Goal: Information Seeking & Learning: Learn about a topic

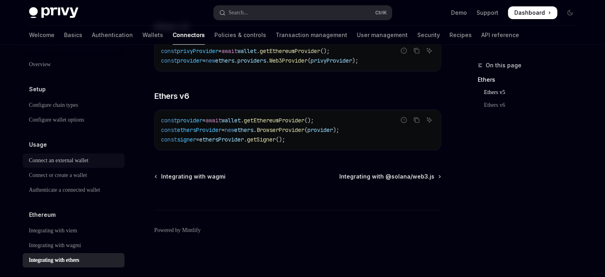
scroll to position [80, 0]
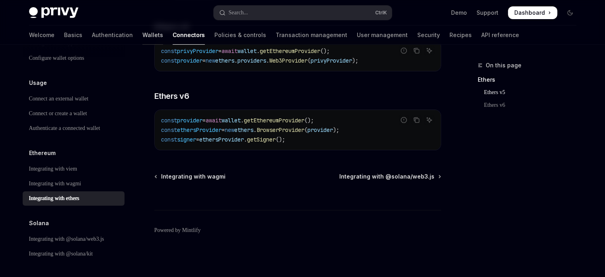
click at [142, 38] on link "Wallets" at bounding box center [152, 34] width 21 height 19
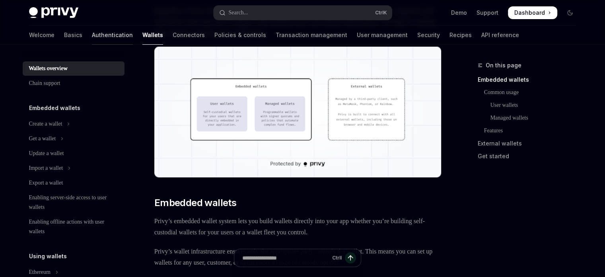
click at [92, 33] on link "Authentication" at bounding box center [112, 34] width 41 height 19
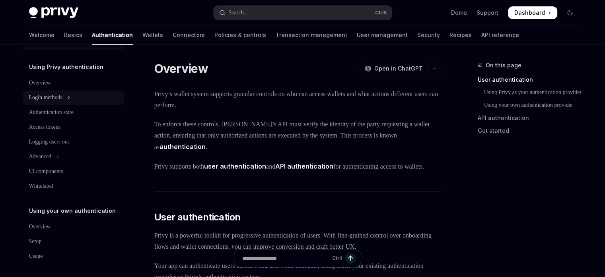
scroll to position [24, 0]
click at [64, 35] on link "Basics" at bounding box center [73, 34] width 18 height 19
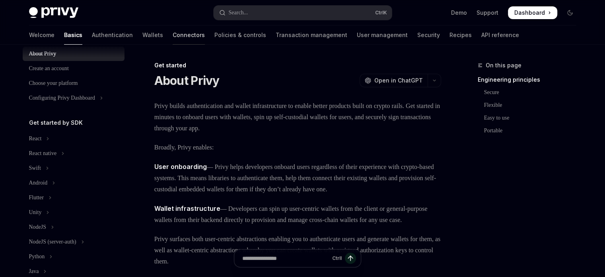
click at [173, 31] on link "Connectors" at bounding box center [189, 34] width 32 height 19
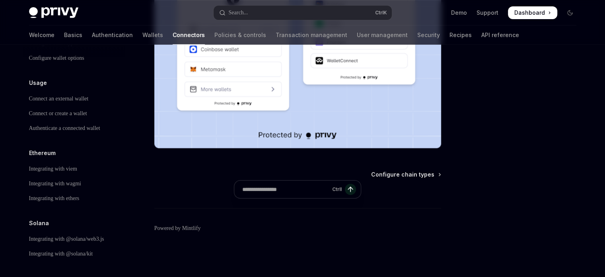
scroll to position [239, 0]
click at [76, 193] on div "Integrating with ethers" at bounding box center [54, 198] width 51 height 10
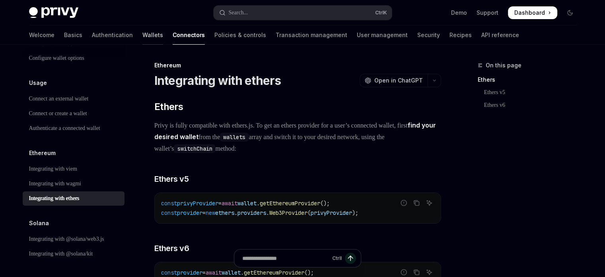
click at [142, 35] on link "Wallets" at bounding box center [152, 34] width 21 height 19
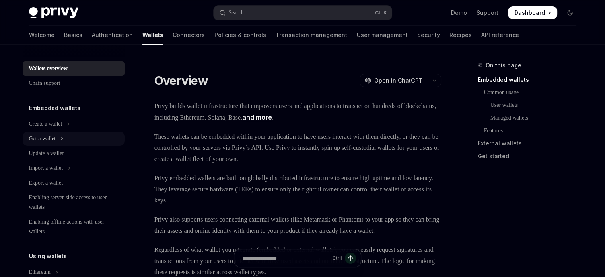
click at [45, 136] on div "Get a wallet" at bounding box center [42, 139] width 27 height 10
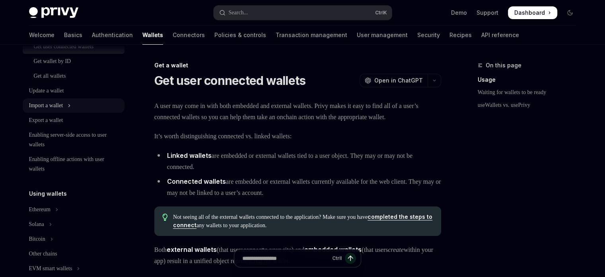
scroll to position [107, 0]
click at [173, 28] on link "Connectors" at bounding box center [189, 34] width 32 height 19
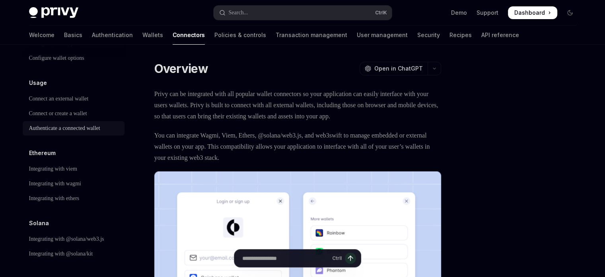
scroll to position [81, 0]
click at [276, 34] on link "Transaction management" at bounding box center [312, 34] width 72 height 19
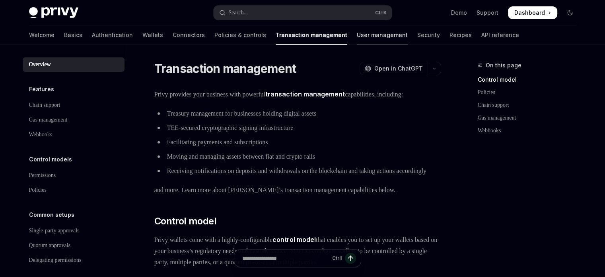
click at [357, 40] on link "User management" at bounding box center [382, 34] width 51 height 19
type textarea "*"
